Goal: Complete application form

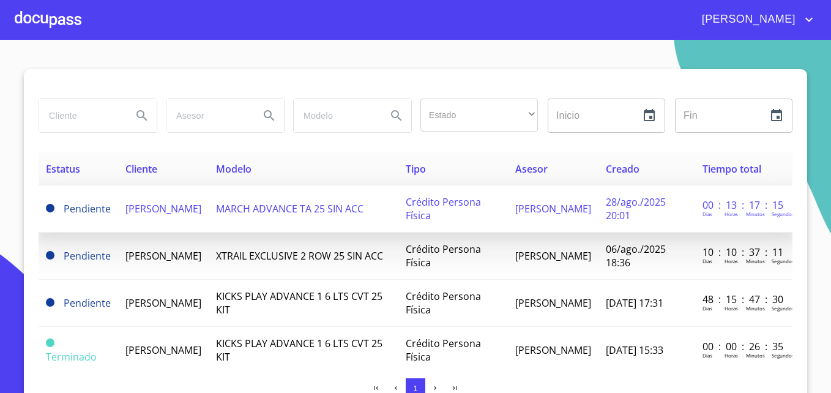
click at [156, 210] on span "[PERSON_NAME]" at bounding box center [163, 208] width 76 height 13
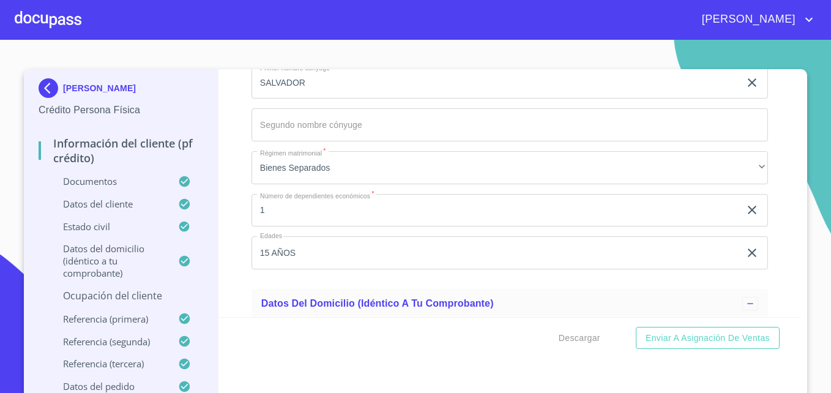
scroll to position [4271, 0]
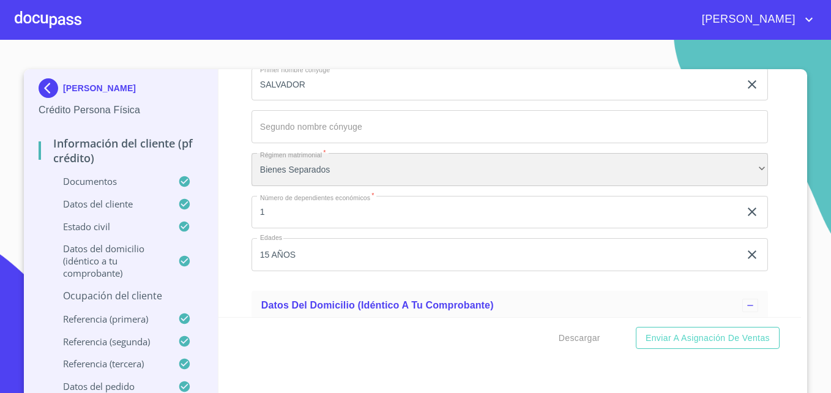
click at [694, 175] on div "Bienes Separados" at bounding box center [509, 169] width 516 height 33
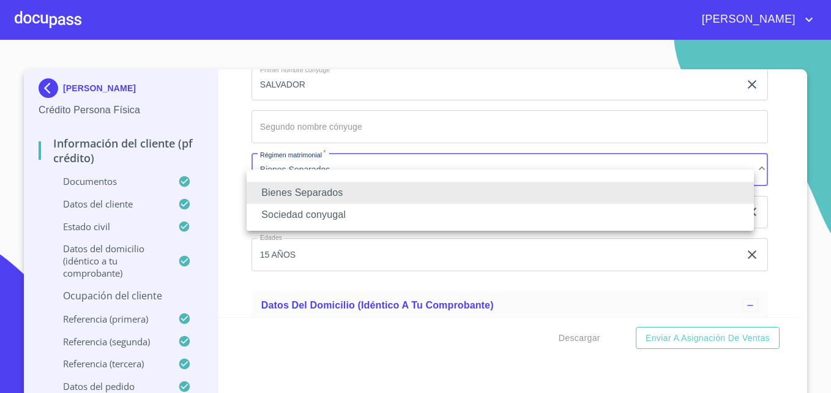
click at [328, 210] on li "Sociedad conyugal" at bounding box center [500, 215] width 507 height 22
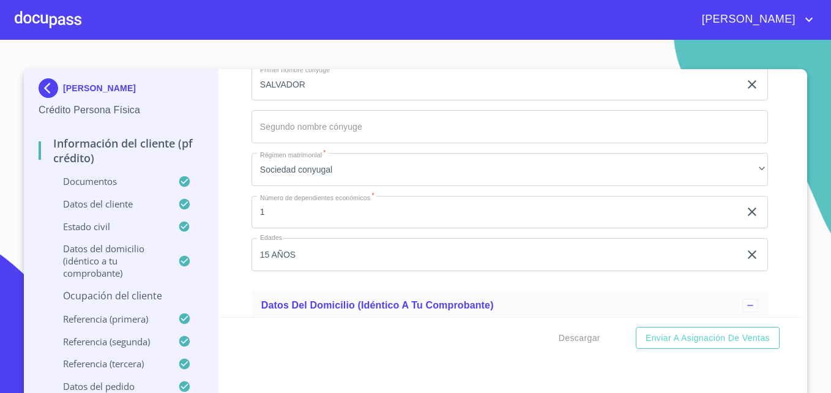
click at [772, 212] on div "Información del cliente (PF crédito) Documentos Documento de identificación   *…" at bounding box center [509, 193] width 583 height 248
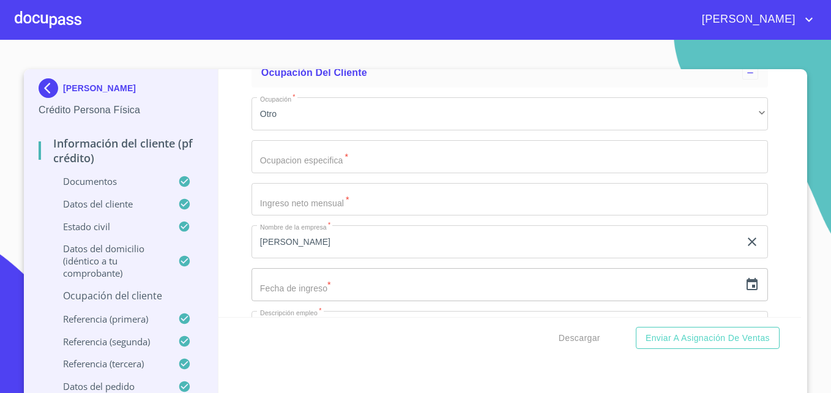
scroll to position [5072, 0]
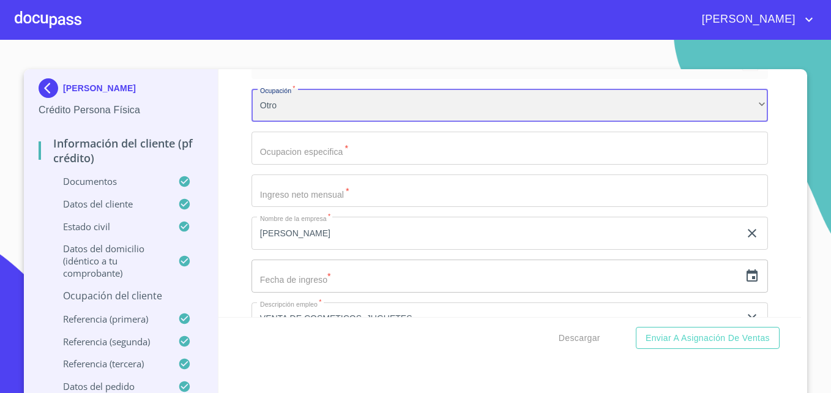
click at [736, 122] on div "Otro" at bounding box center [509, 105] width 516 height 33
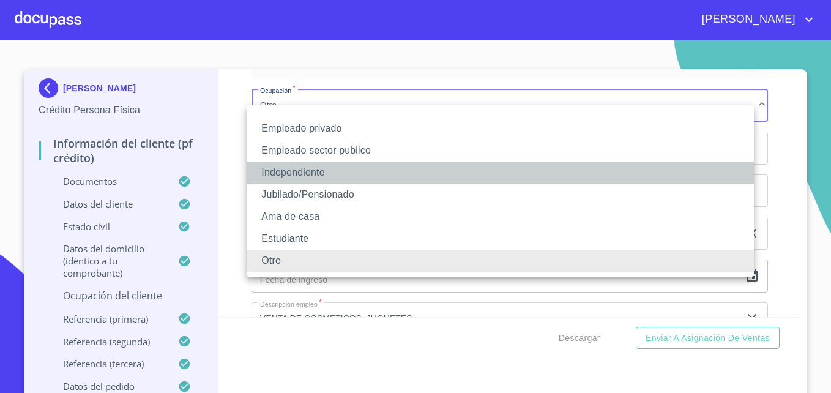
click at [284, 172] on li "Independiente" at bounding box center [500, 173] width 507 height 22
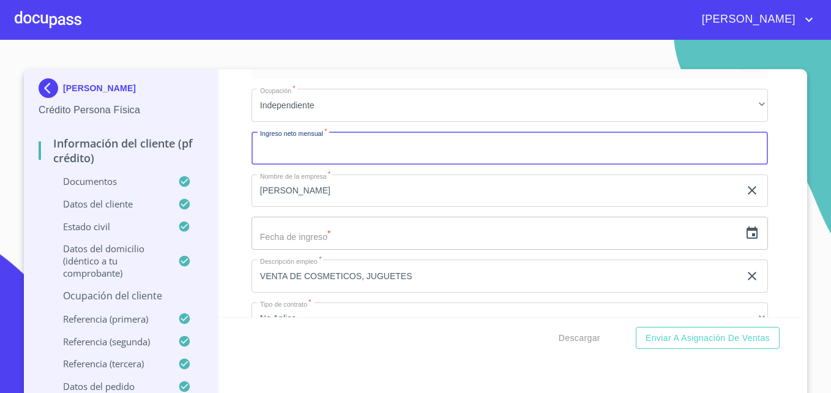
drag, startPoint x: 289, startPoint y: 171, endPoint x: 308, endPoint y: 164, distance: 20.1
click at [308, 164] on input "Documento de identificación   *" at bounding box center [509, 148] width 516 height 33
type input "13000"
click at [334, 250] on input "text" at bounding box center [495, 233] width 488 height 33
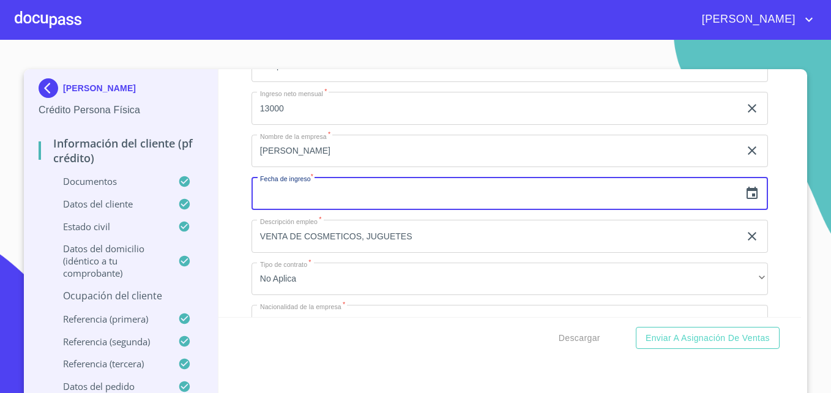
scroll to position [5114, 0]
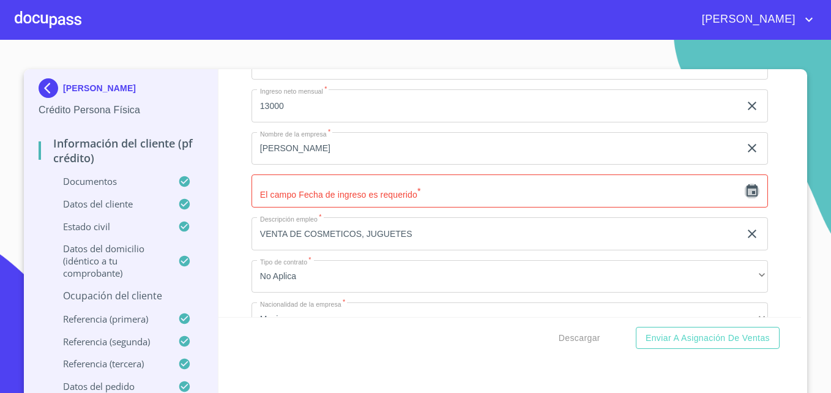
click at [746, 196] on icon "button" at bounding box center [751, 190] width 11 height 12
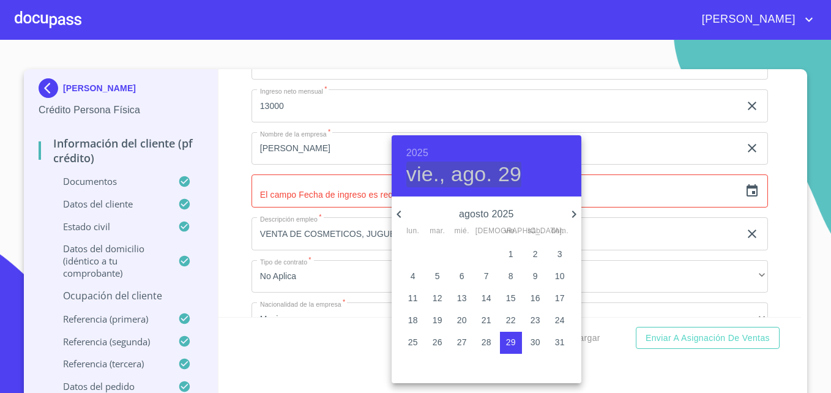
click at [504, 173] on h4 "vie., ago. 29" at bounding box center [464, 175] width 116 height 26
click at [502, 208] on p "agosto 2025" at bounding box center [486, 214] width 160 height 15
click at [508, 218] on p "agosto 2025" at bounding box center [486, 214] width 160 height 15
click at [414, 150] on h6 "2025" at bounding box center [417, 152] width 22 height 17
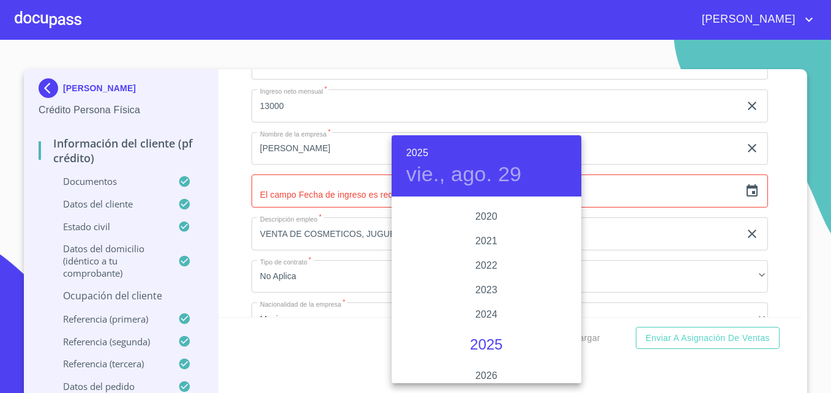
scroll to position [2318, 0]
click at [485, 212] on div "2020" at bounding box center [487, 217] width 190 height 24
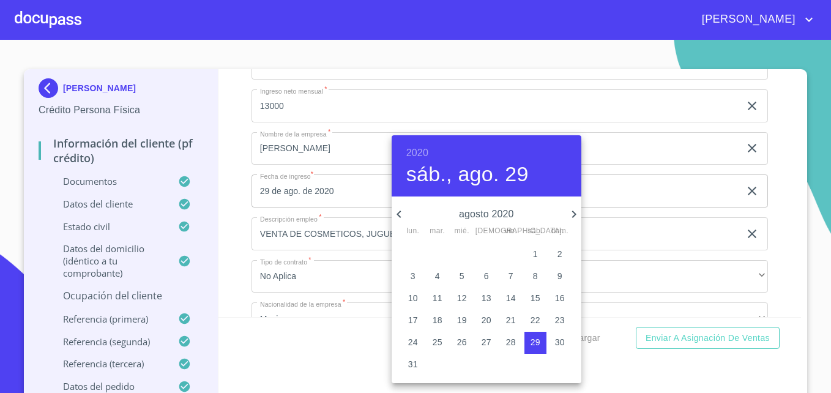
click at [537, 256] on p "1" at bounding box center [535, 254] width 5 height 12
type input "1 de ago. de 2020"
click at [612, 227] on div at bounding box center [415, 196] width 831 height 393
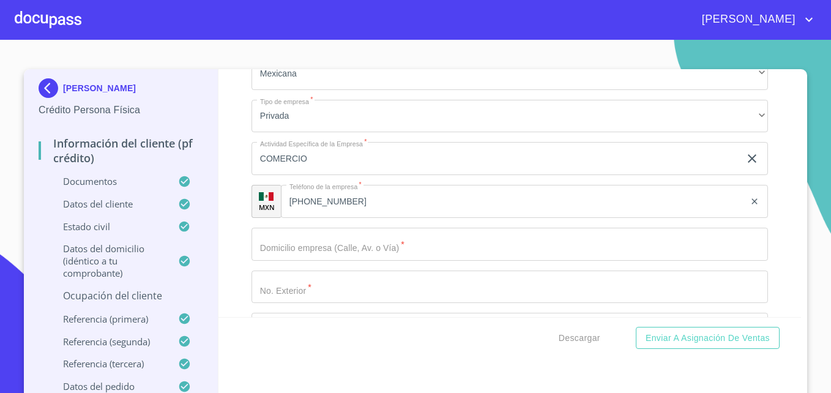
scroll to position [5361, 0]
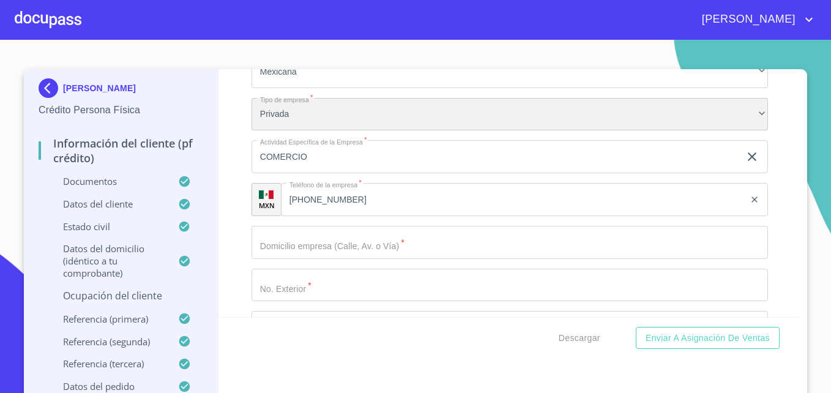
click at [344, 131] on div "Privada" at bounding box center [509, 114] width 516 height 33
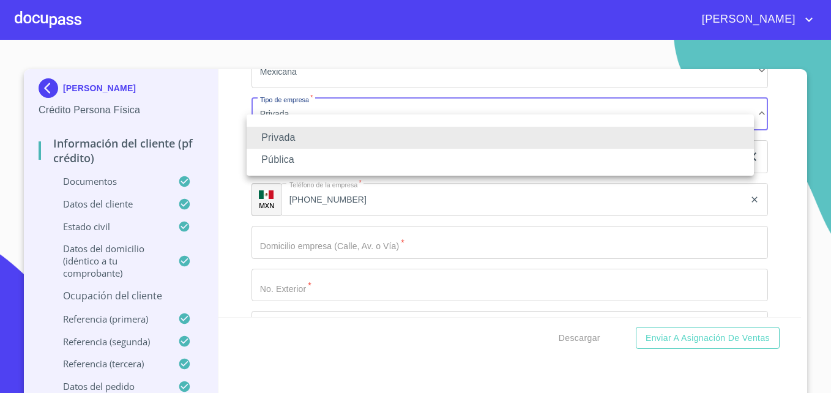
click at [331, 133] on li "Privada" at bounding box center [500, 138] width 507 height 22
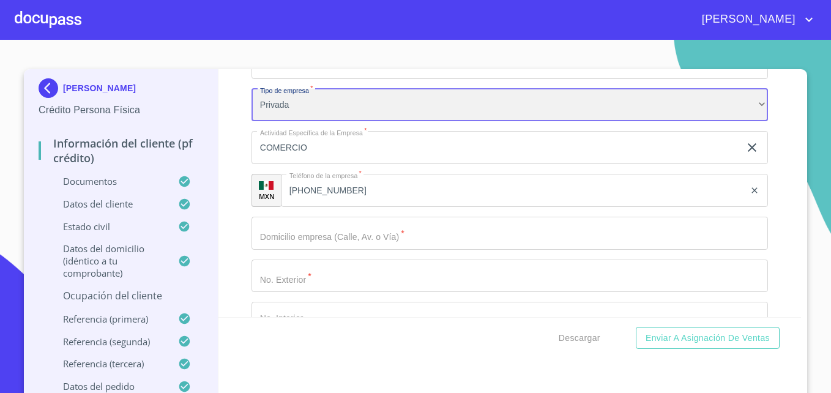
scroll to position [5383, 0]
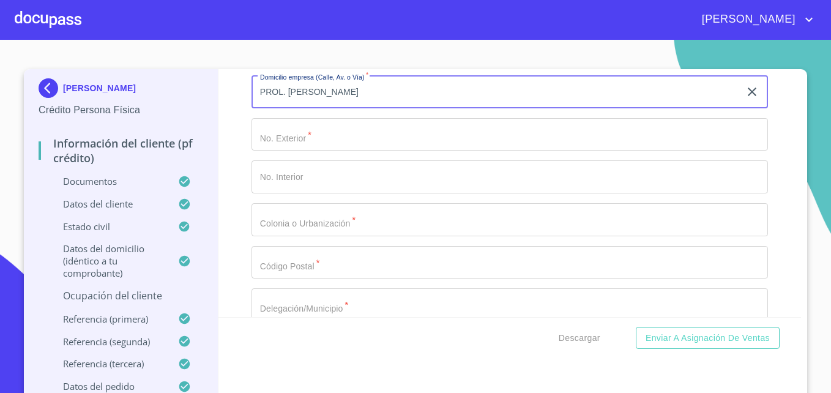
scroll to position [5512, 0]
type input "PROL. [PERSON_NAME]"
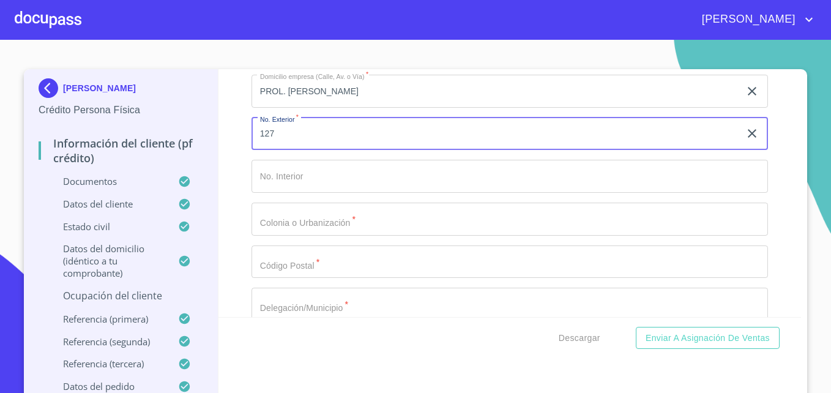
type input "127"
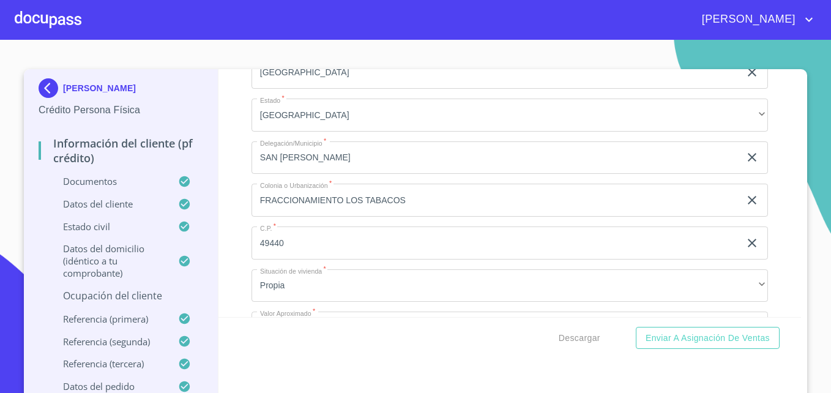
scroll to position [4716, 0]
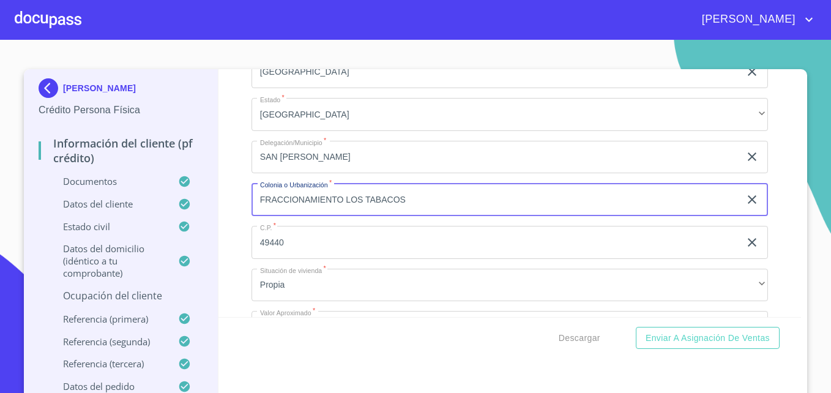
drag, startPoint x: 392, startPoint y: 213, endPoint x: 254, endPoint y: 206, distance: 137.8
click at [254, 206] on input "FRACCIONAMIENTO LOS TABACOS" at bounding box center [495, 199] width 488 height 33
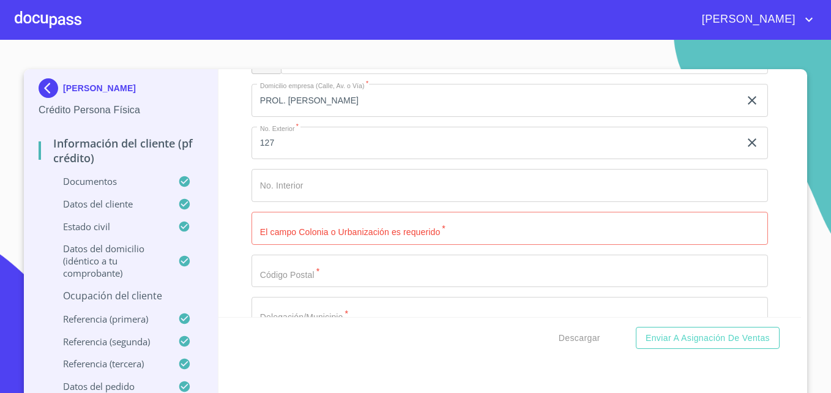
scroll to position [5513, 0]
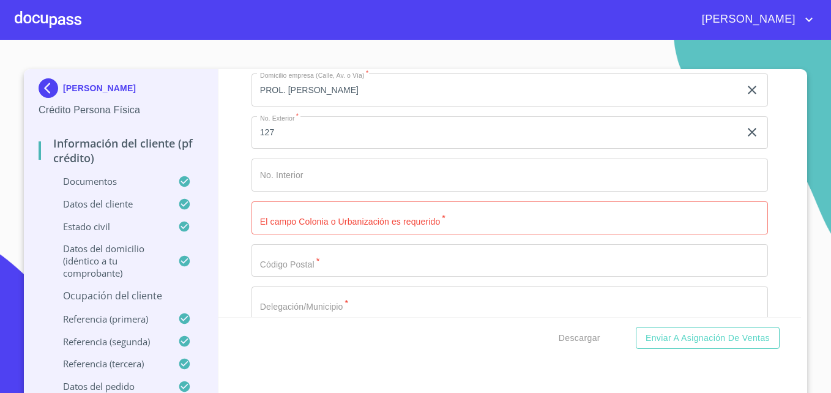
click at [316, 234] on input "Documento de identificación   *" at bounding box center [509, 217] width 516 height 33
paste input "FRACCIONAMIENTO LOS TABACOS"
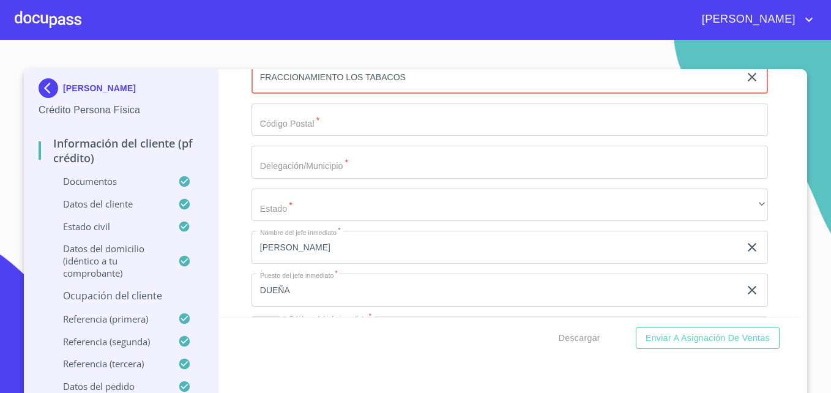
scroll to position [5655, 0]
type input "FRACCIONAMIENTO LOS TABACOS"
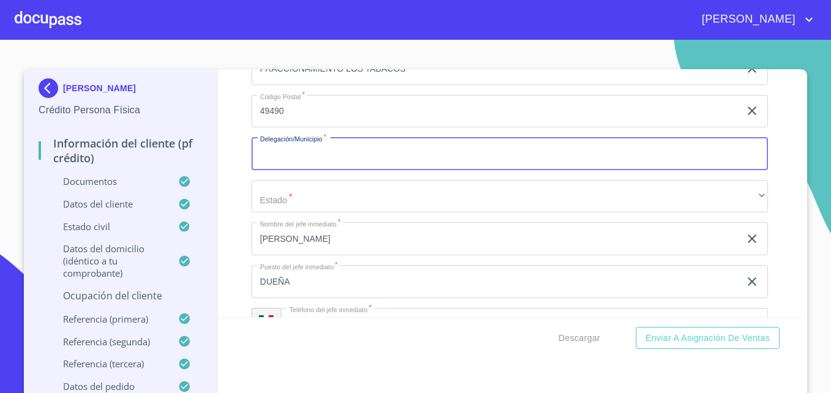
scroll to position [5663, 0]
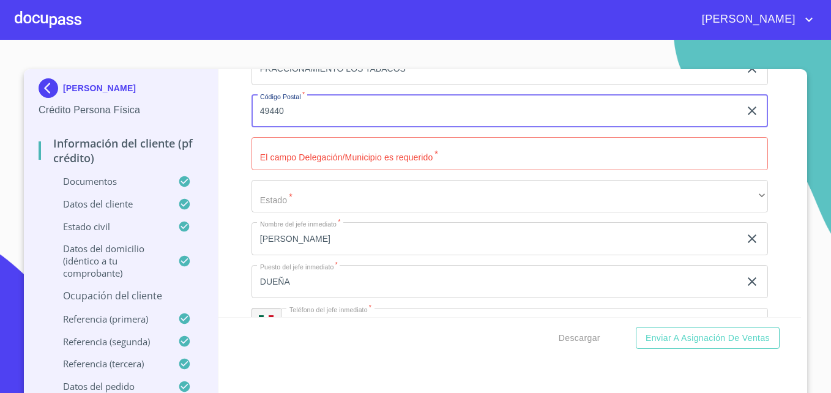
type input "49440"
click at [292, 170] on input "Documento de identificación   *" at bounding box center [509, 153] width 516 height 33
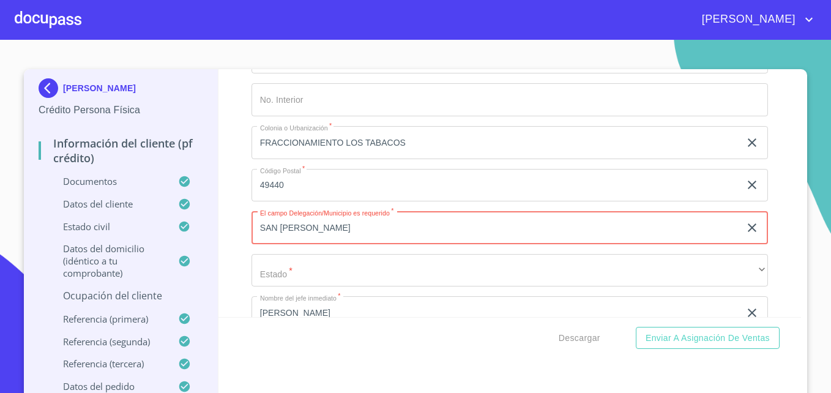
scroll to position [5677, 0]
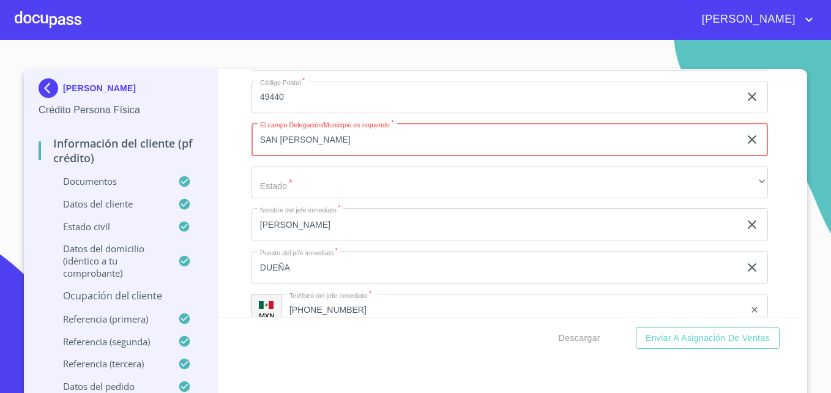
type input "SAN [PERSON_NAME]"
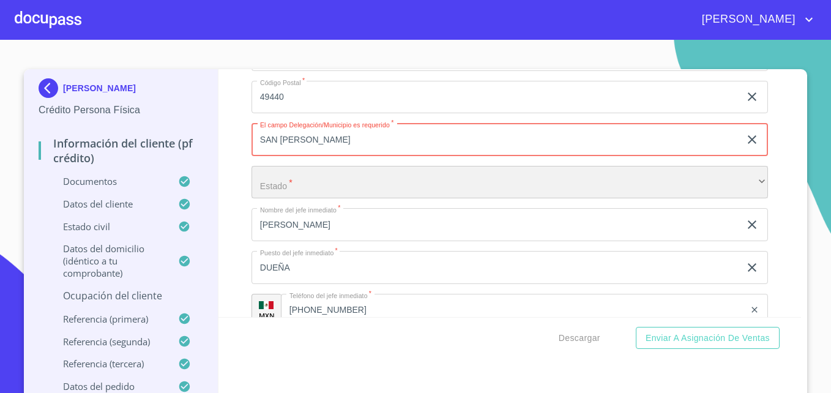
click at [311, 194] on div "​" at bounding box center [509, 182] width 516 height 33
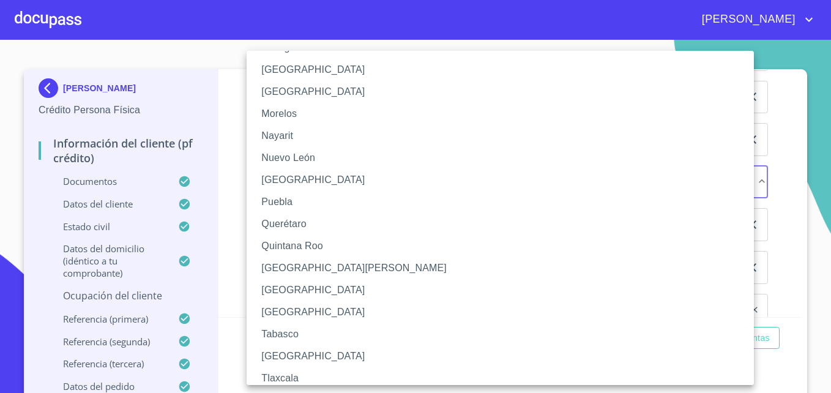
scroll to position [221, 0]
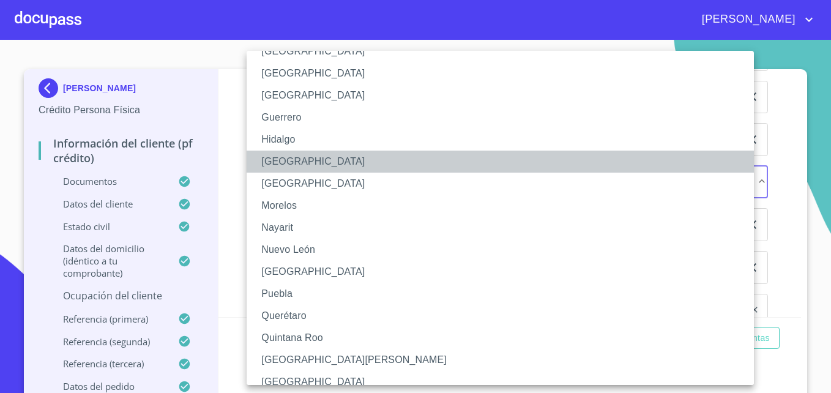
click at [275, 160] on li "[GEOGRAPHIC_DATA]" at bounding box center [505, 161] width 516 height 22
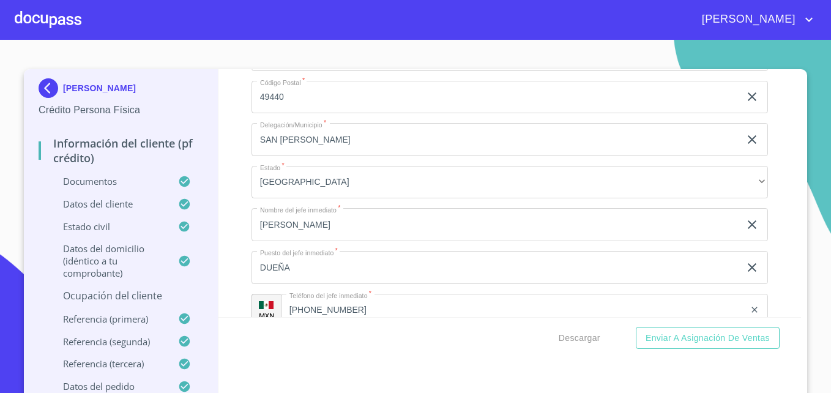
drag, startPoint x: 224, startPoint y: 175, endPoint x: 217, endPoint y: 195, distance: 20.9
click at [218, 195] on div "Información del cliente (PF crédito) Documentos Documento de identificación   *…" at bounding box center [509, 193] width 583 height 248
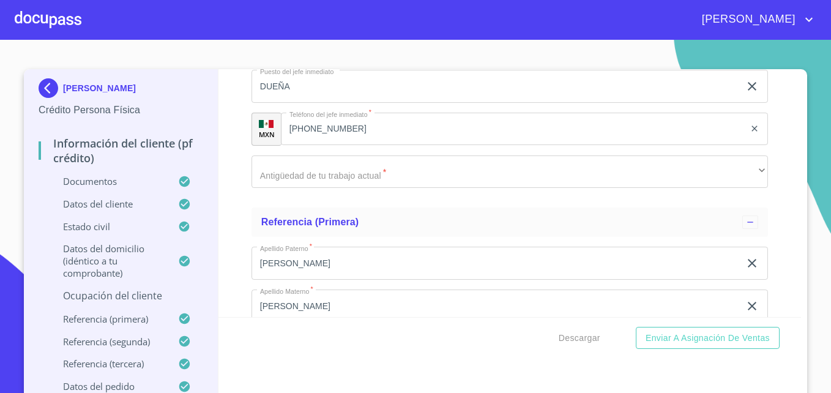
scroll to position [5858, 0]
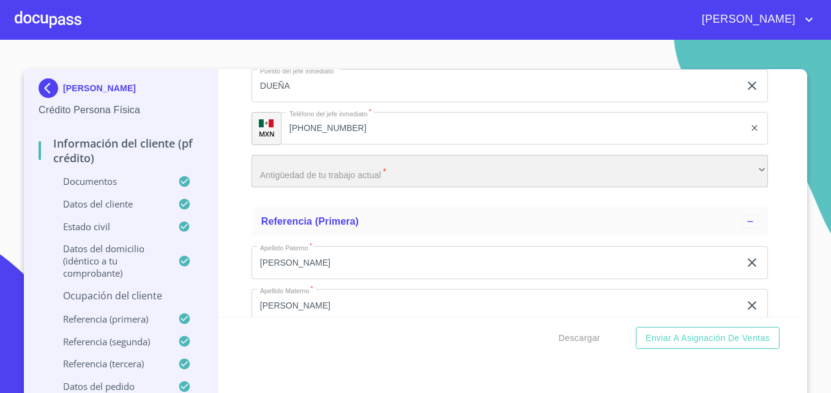
click at [281, 188] on div "​" at bounding box center [509, 171] width 516 height 33
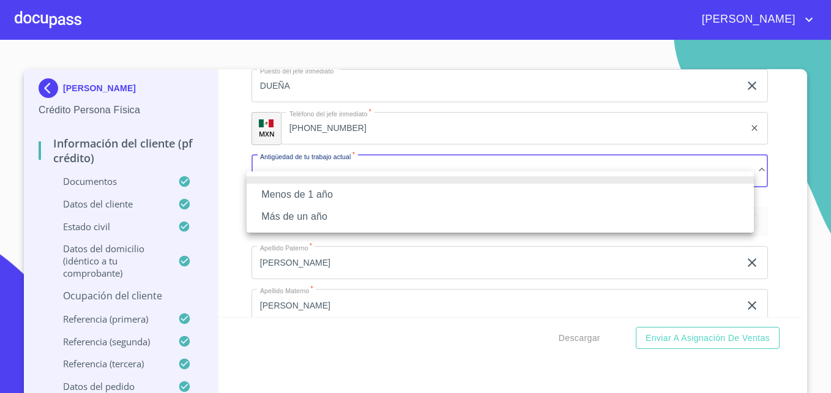
click at [307, 217] on li "Más de un año" at bounding box center [500, 217] width 507 height 22
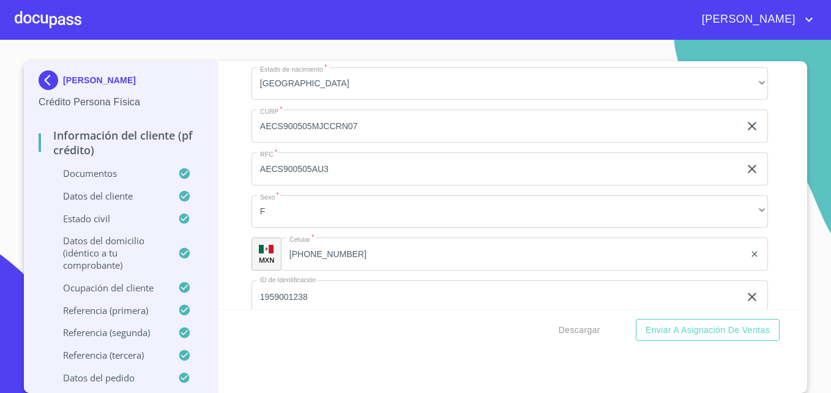
scroll to position [3832, 0]
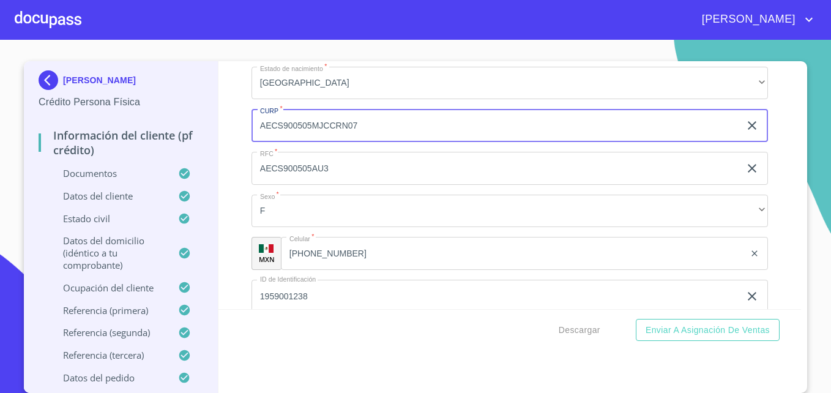
drag, startPoint x: 347, startPoint y: 136, endPoint x: 257, endPoint y: 133, distance: 90.6
click at [257, 133] on input "AECS900505MJCCRN07" at bounding box center [495, 125] width 488 height 33
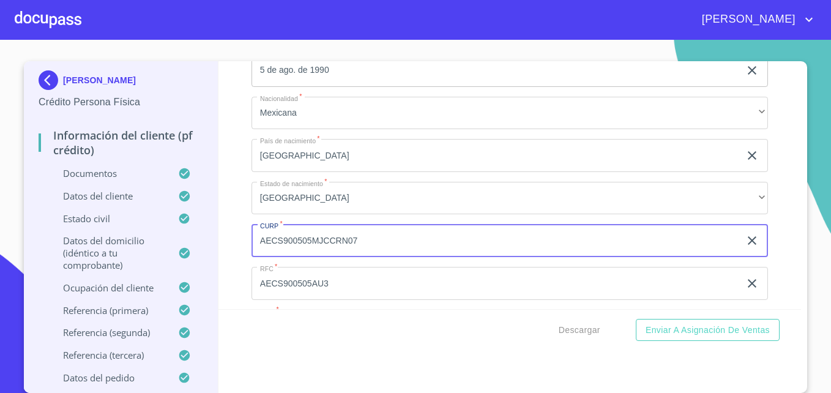
scroll to position [3718, 0]
click at [368, 256] on input "AECS900505MJCCRN07" at bounding box center [495, 239] width 488 height 33
click at [229, 215] on div "Información del cliente (PF crédito) Documentos Documento de identificación   *…" at bounding box center [509, 185] width 583 height 248
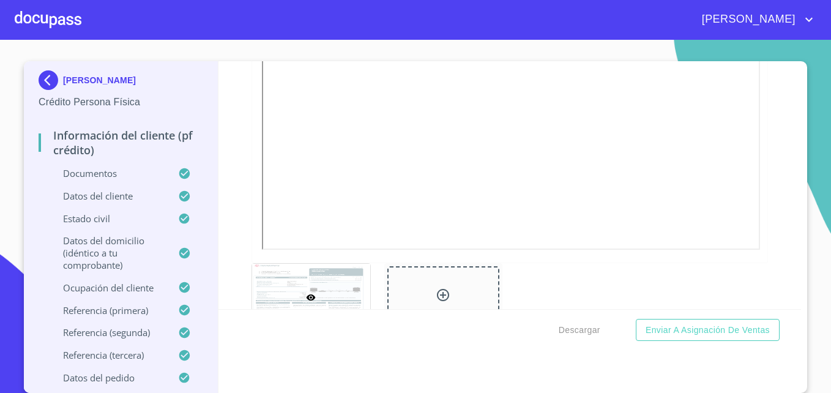
scroll to position [2478, 0]
click at [573, 330] on span "Descargar" at bounding box center [580, 329] width 42 height 15
click at [815, 105] on section "[PERSON_NAME] Crédito Persona Física Información del cliente (PF crédito) Docum…" at bounding box center [415, 216] width 831 height 353
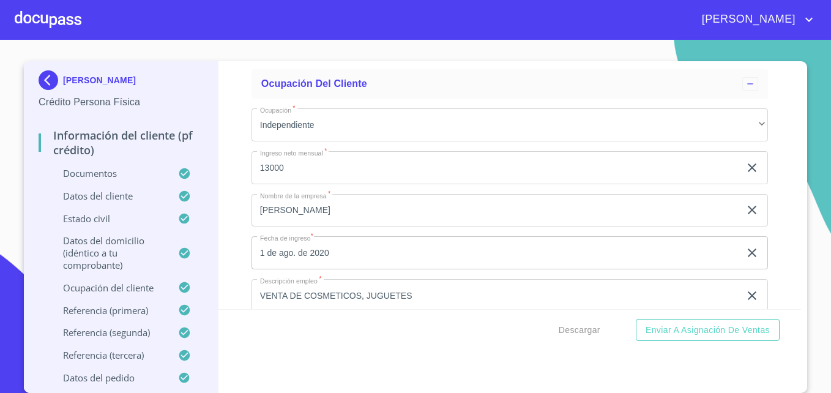
scroll to position [5066, 0]
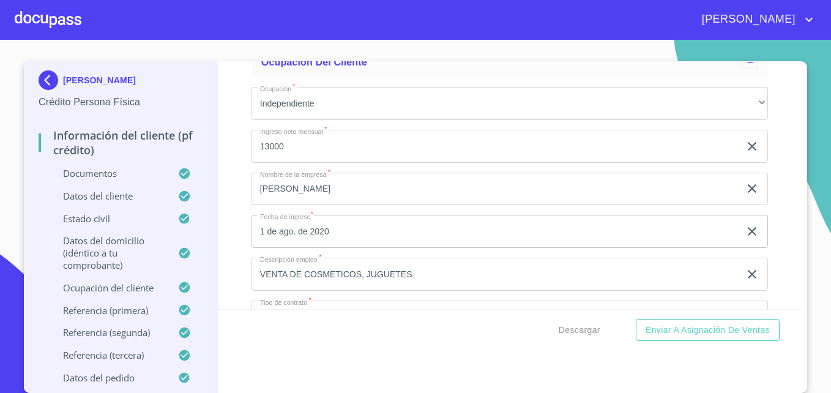
click at [55, 24] on div at bounding box center [48, 19] width 67 height 39
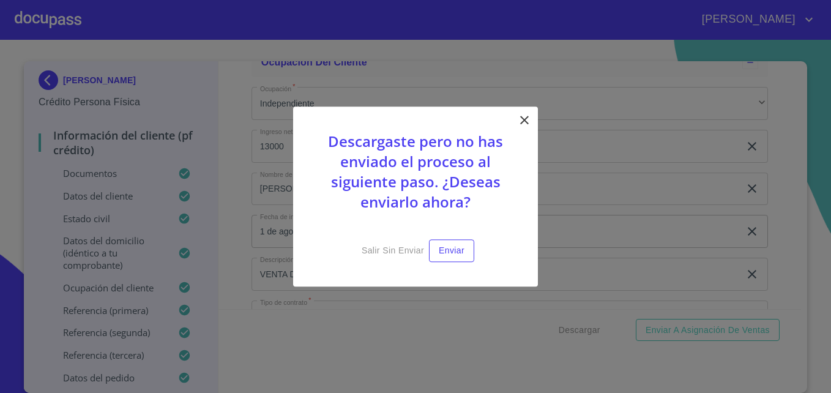
click at [523, 116] on icon at bounding box center [524, 120] width 15 height 15
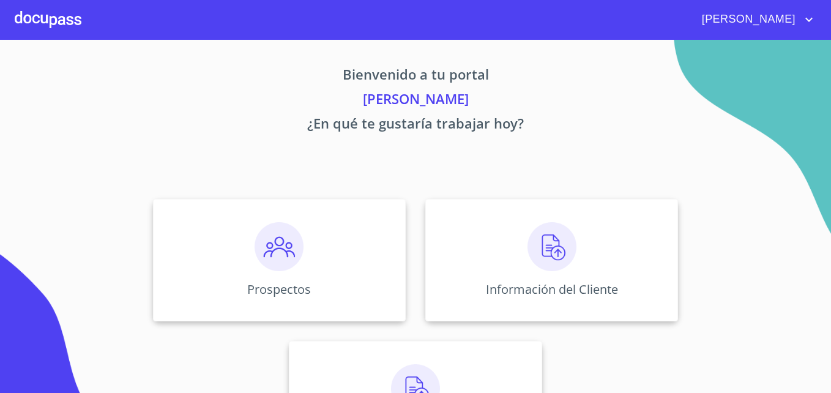
scroll to position [80, 0]
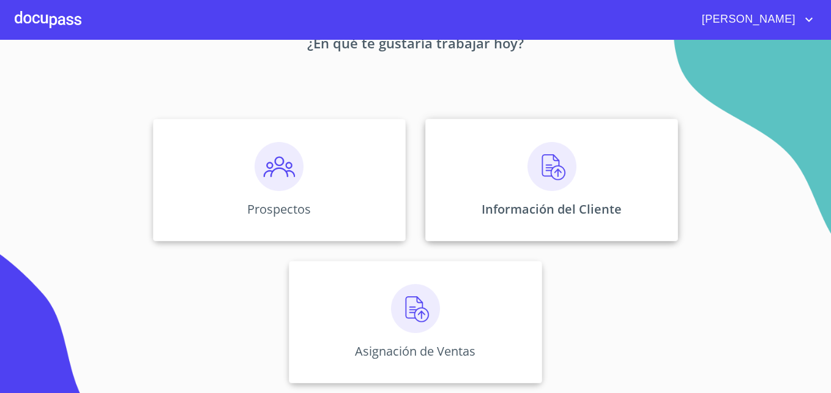
click at [549, 171] on img at bounding box center [551, 166] width 49 height 49
